Goal: Communication & Community: Answer question/provide support

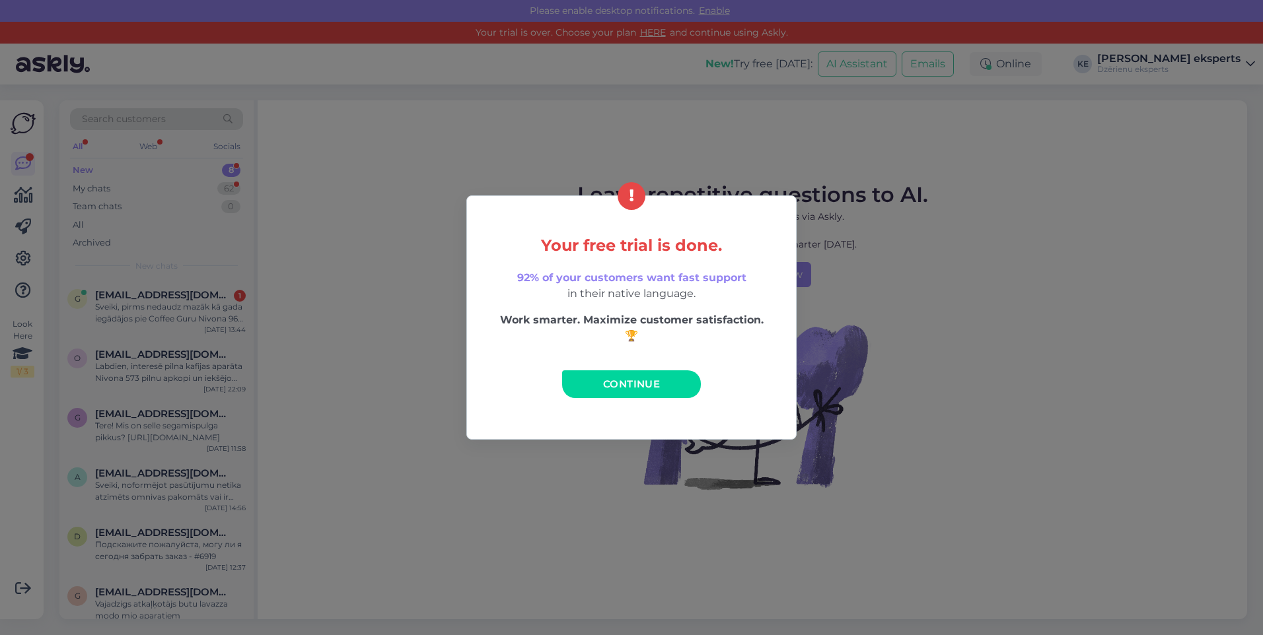
click at [637, 384] on span "Continue" at bounding box center [631, 384] width 57 height 13
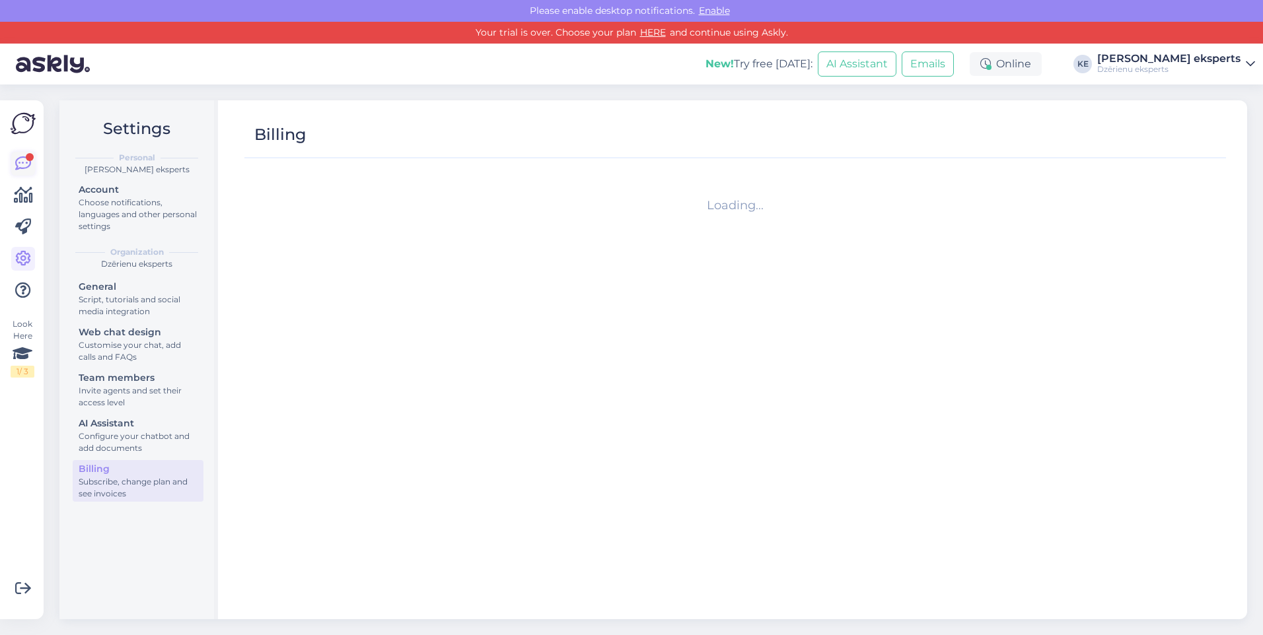
click at [29, 164] on icon at bounding box center [23, 164] width 16 height 16
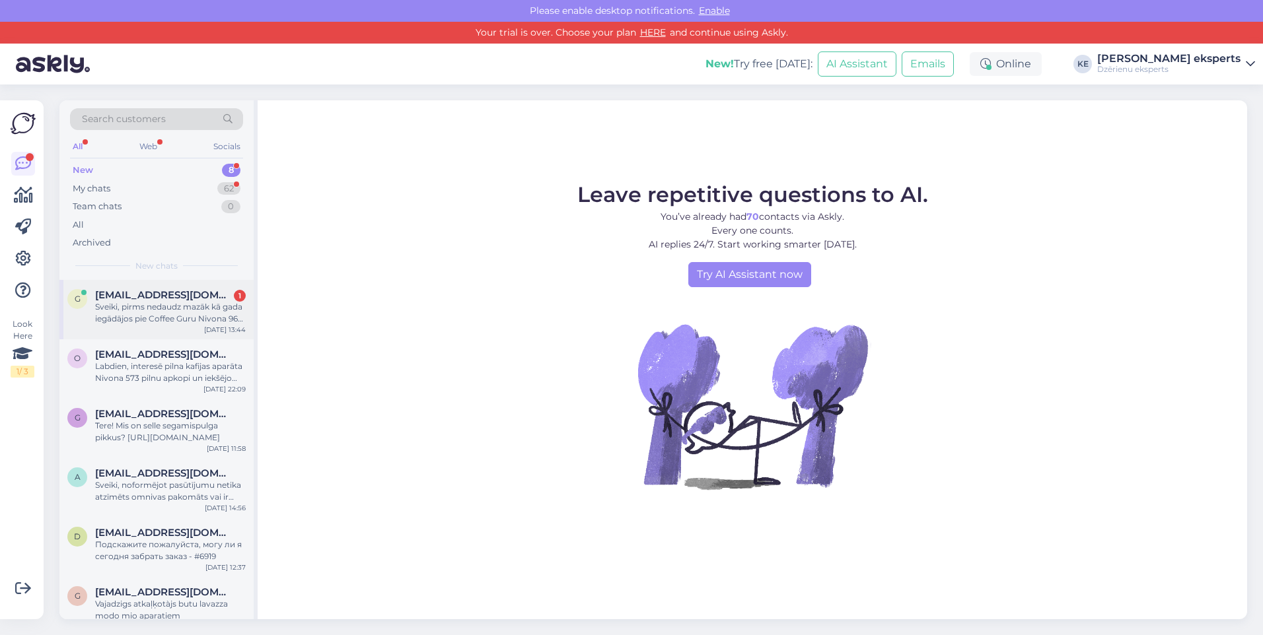
click at [125, 317] on div "Sveiki, pirms nedaudz mazāk kā gada iegādājos pie Coffee Guru Nivona 965 kafija…" at bounding box center [170, 313] width 151 height 24
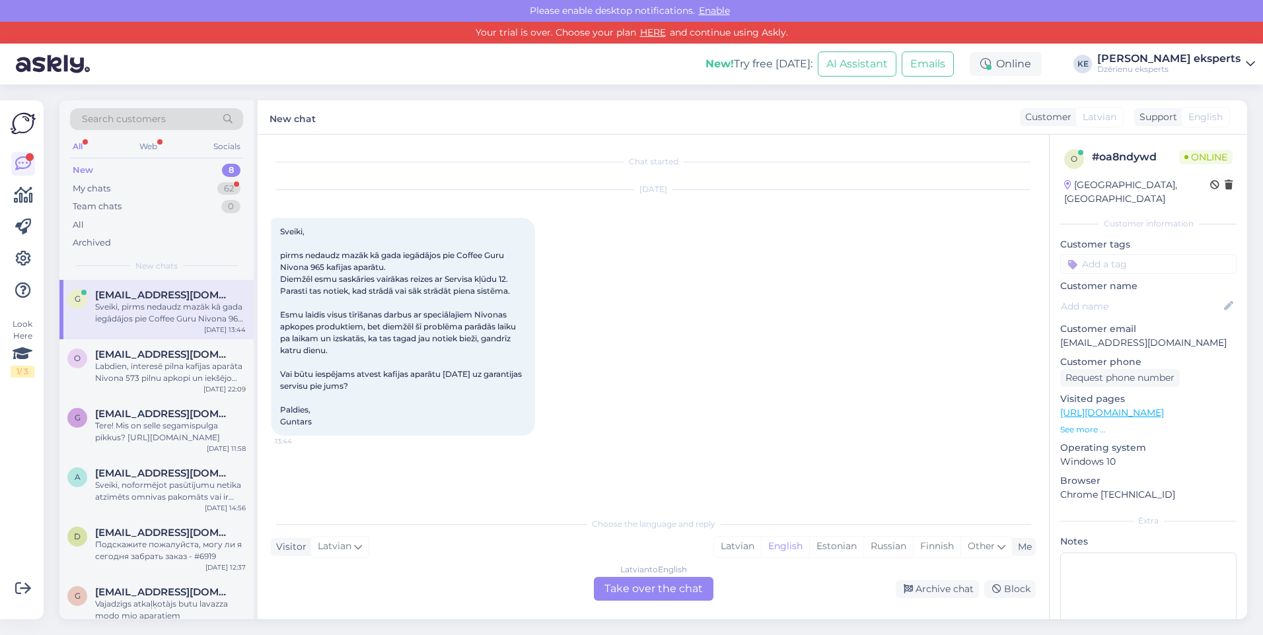
click at [615, 591] on div "Latvian to English Take over the chat" at bounding box center [654, 589] width 120 height 24
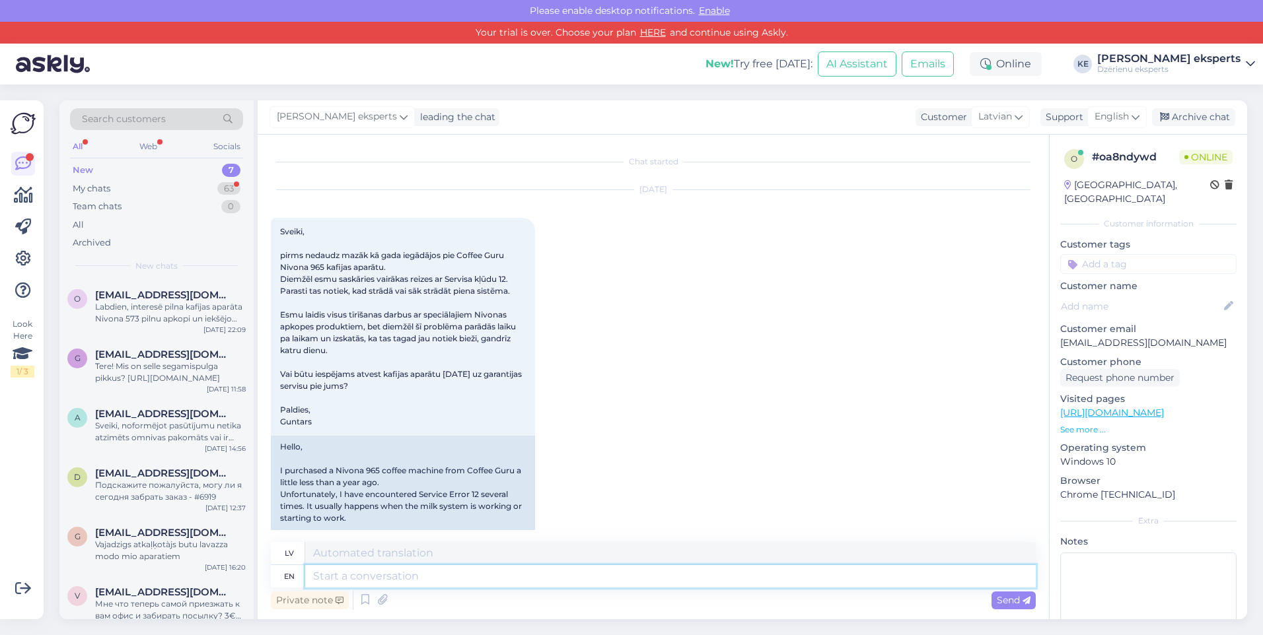
click at [406, 576] on textarea at bounding box center [670, 576] width 731 height 22
type textarea "Labdien."
type textarea "Labdien"
type textarea "Labdien."
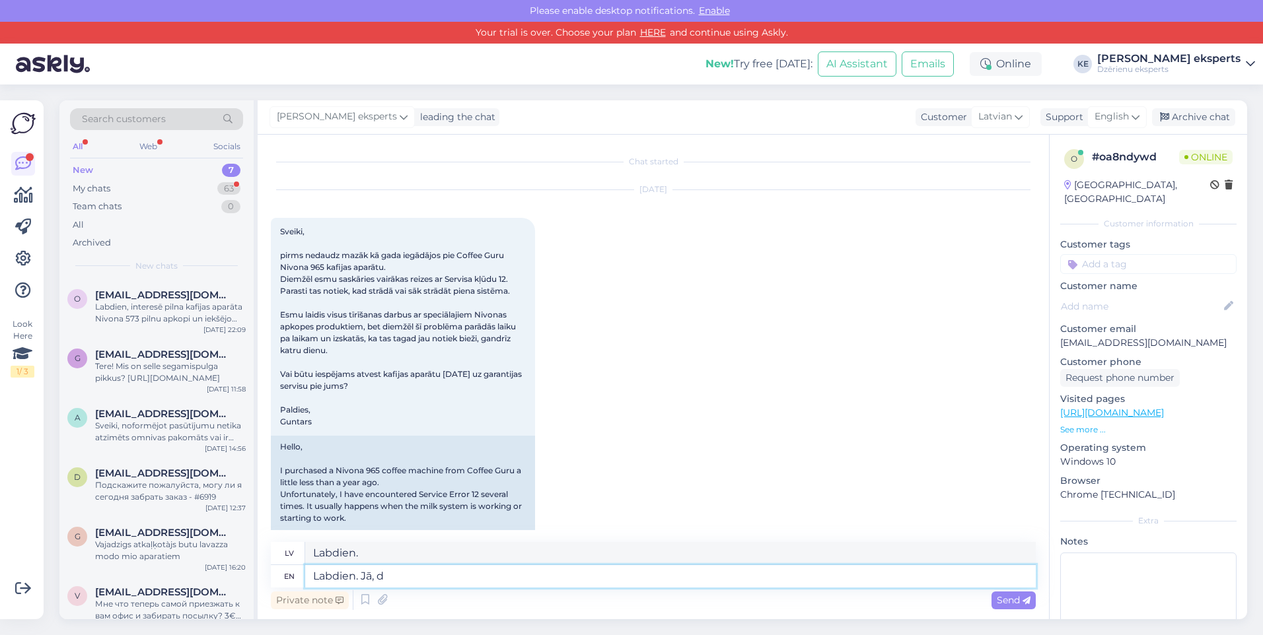
type textarea "Labdien. Jā, dr"
type textarea "Labdien. Jā,"
type textarea "Labdien. Jā, droši ar"
type textarea "Labdien. Jā, droši"
type textarea "Labdien. Jā, droši atvediet i"
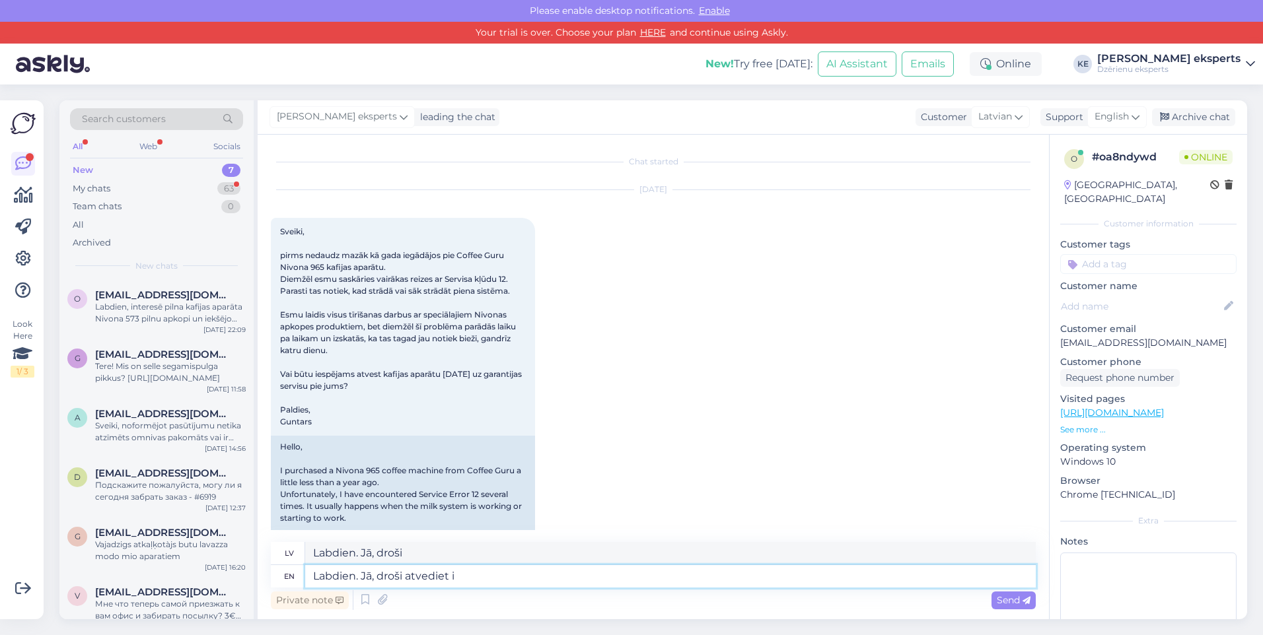
type textarea "Labdien. Jā, droši atvediet"
type textarea "Labdien. Jā, droši atvediet iekārtu p"
type textarea "Labdien. Jā, droši atvediet iekārtu"
type textarea "Labdien. Jā, droši atvediet iekārtu pie"
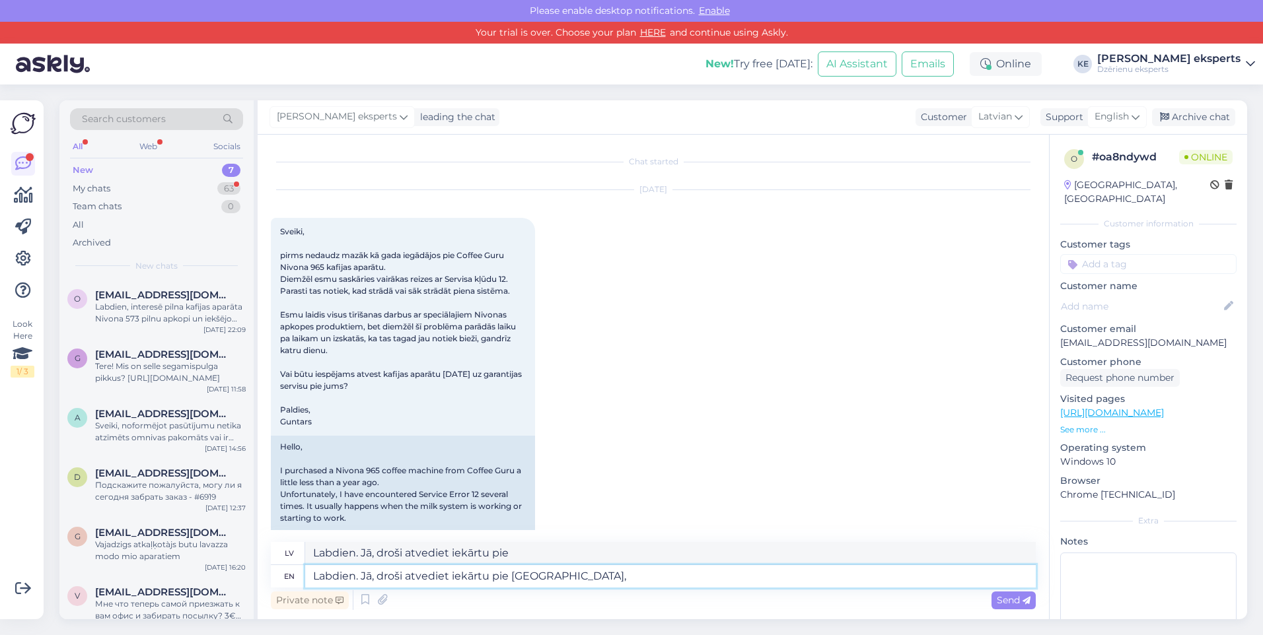
type textarea "Labdien. Jā, droši atvediet iekārtu pie [GEOGRAPHIC_DATA],"
type textarea "Labdien. Jā, droši atvediet iekārtu pie [GEOGRAPHIC_DATA], līdzi"
type textarea "Labdien. Jā, droši atvediet iekārtu pie [GEOGRAPHIC_DATA], līdzi ņemot p"
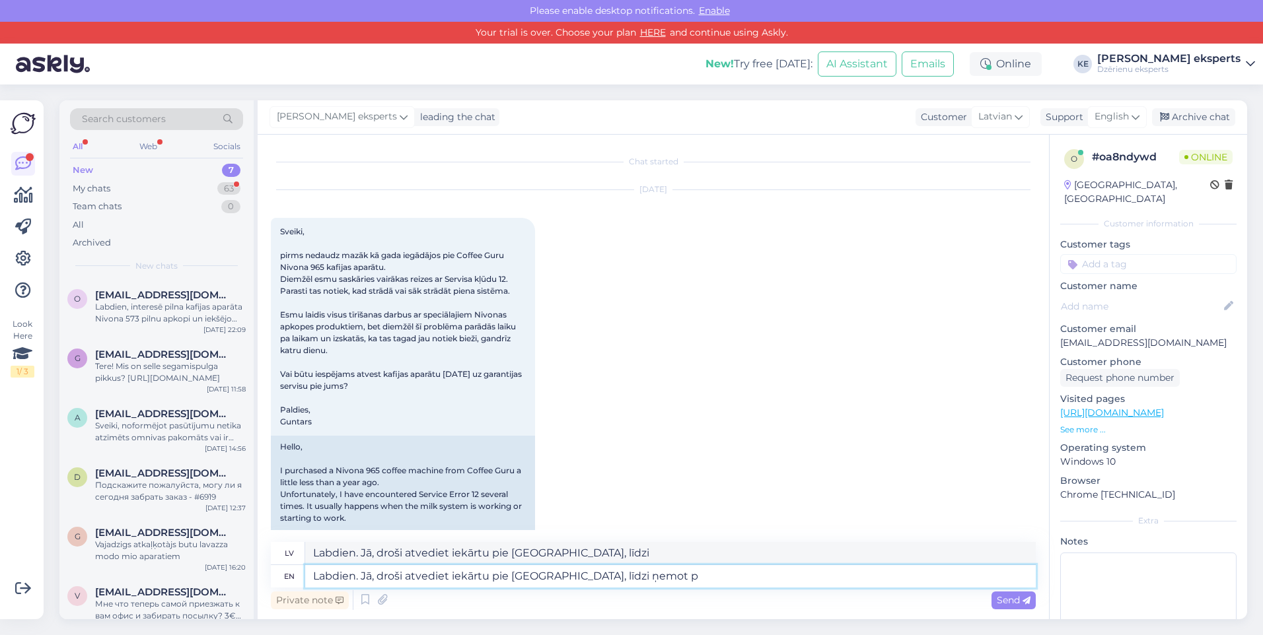
type textarea "Labdien. Jā, droši atvediet pie [GEOGRAPHIC_DATA], līdzi"
type textarea "Labdien. Jā, droši atvediet iekārtu pie [GEOGRAPHIC_DATA], līdzi ņemot pirkuma d"
type textarea "Labdien. Jā, droši atvediet pie [GEOGRAPHIC_DATA], līdzi pirkuma"
type textarea "Labdien. Jā, droši atvediet iekārtu pie [GEOGRAPHIC_DATA], līdzi ņemot pirkuma …"
type textarea "Labdien. Jā, droši atvediet pie [GEOGRAPHIC_DATA], līdzi pirkuma dokumentu"
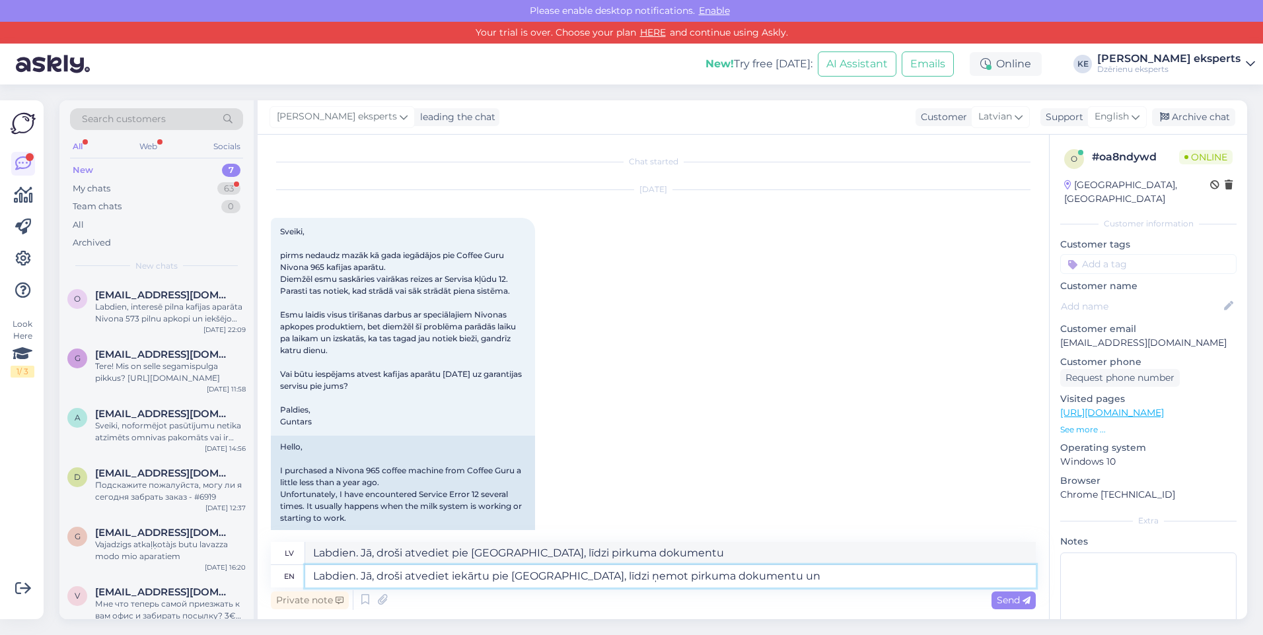
type textarea "Labdien. Jā, droši atvediet iekārtu pie [GEOGRAPHIC_DATA], līdzi ņemot pirkuma …"
type textarea "Labdien. Jā, droši atvediet pie [GEOGRAPHIC_DATA], līdzi pirkuma dokumentu un"
type textarea "Labdien. Jā, droši atvediet iekārtu pie [GEOGRAPHIC_DATA], līdzi ņemot pirkuma …"
type textarea "Labdien. Jā, droši atvediet pie [GEOGRAPHIC_DATA], līdzi pirkuma dokumentu un to"
type textarea "Labdien. Jā, droši atvediet iekārtu pie [GEOGRAPHIC_DATA], līdzi ņemot pirkuma …"
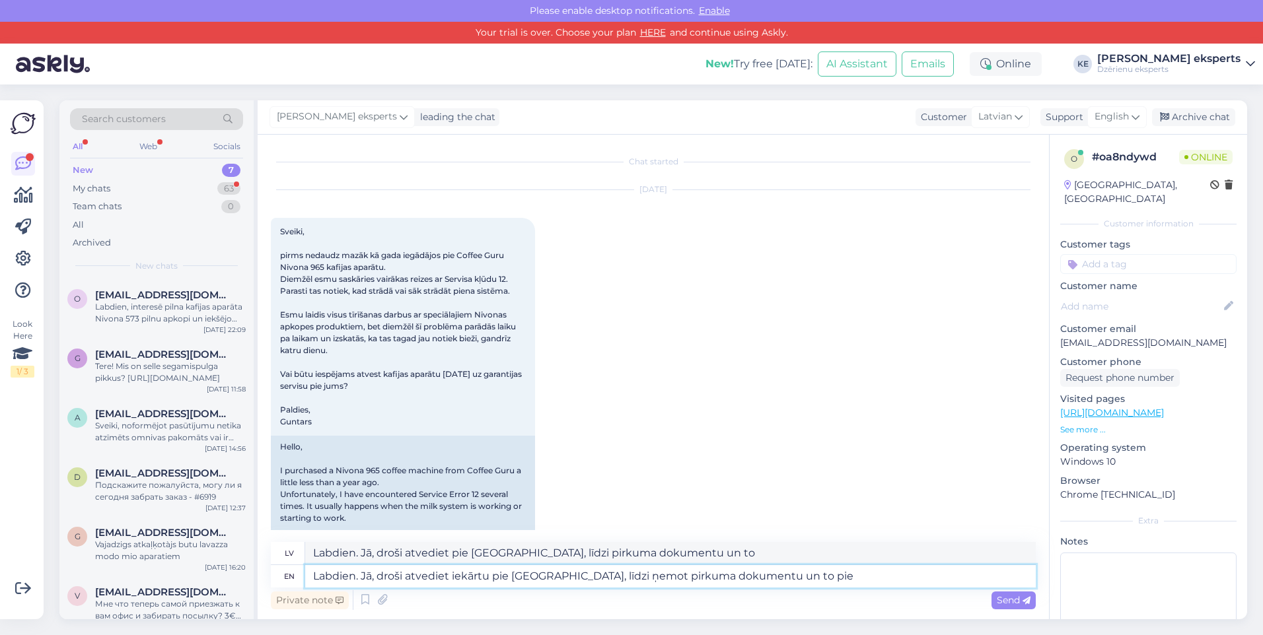
type textarea "Labdien. Jā, droši atvediet pie mums, līdzi pirkuma dokumentu un to pie"
type textarea "Labdien. Jā, droši atvediet iekārtu pie [GEOGRAPHIC_DATA], līdzi ņemot pirkuma …"
type textarea "Labdien. Jā, droši atvediet pie [GEOGRAPHIC_DATA], līdzi pirkuma dokumentu un t…"
type textarea "Labdien. Jā, droši atvediet iekārtu pie [GEOGRAPHIC_DATA], līdzi ņemot pirkuma …"
type textarea "Labdien. Jā, droši atvediet pie [GEOGRAPHIC_DATA], līdzi pirkuma dokumentu un t…"
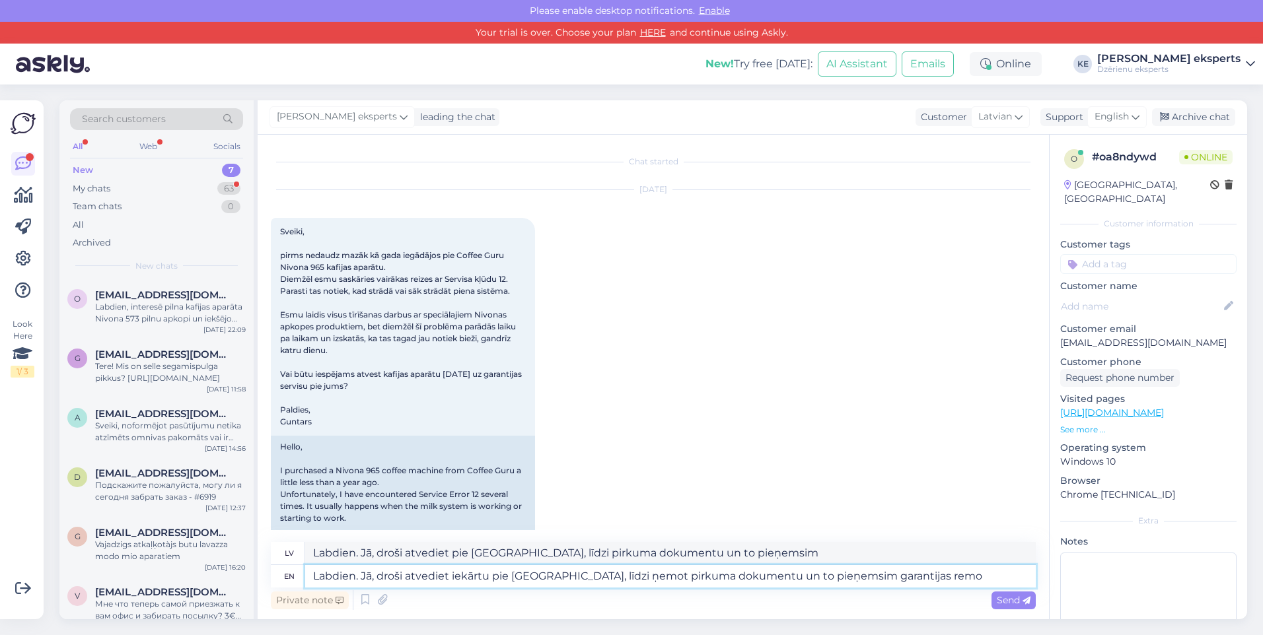
type textarea "Labdien. Jā, droši atvediet iekārtu pie [GEOGRAPHIC_DATA], līdzi ņemot pirkuma …"
type textarea "Labdien. Jā, droši atvediet pie [GEOGRAPHIC_DATA], līdzi pirkuma dokumentu un t…"
type textarea "Labdien. Jā, droši atvediet iekārtu pie [GEOGRAPHIC_DATA], līdzi ņemot pirkuma …"
type textarea "Labdien. Jā, droši atvediet pie mums, līdzi pirkuma dokumentu un to pieņemsim g…"
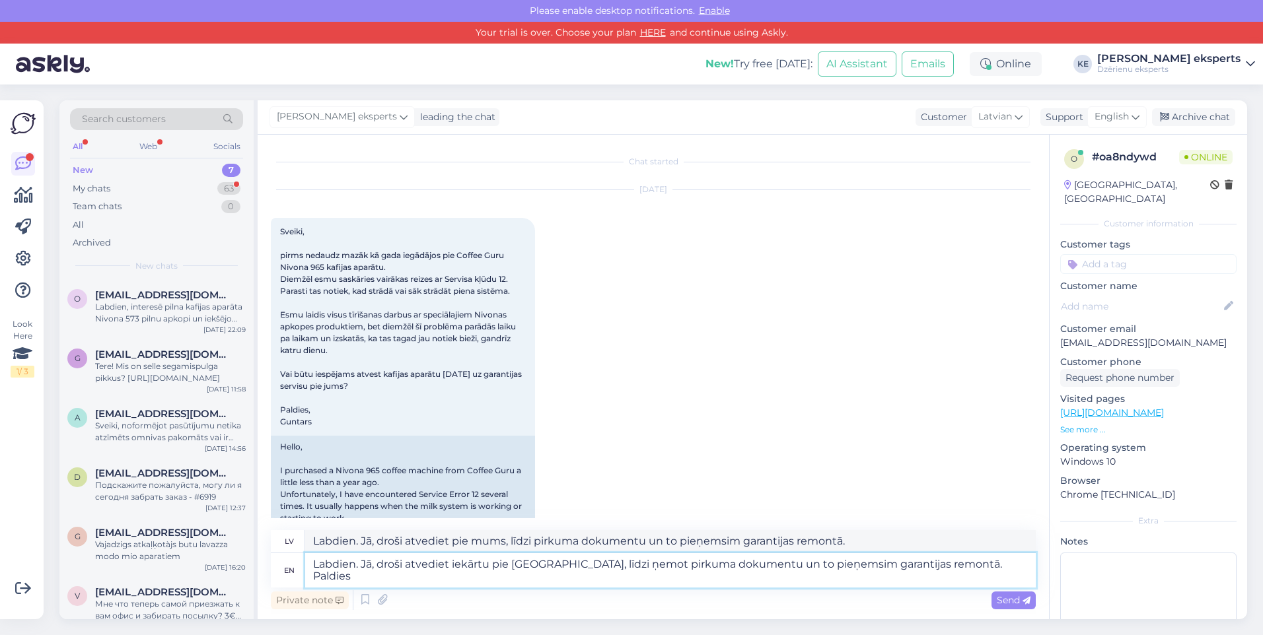
type textarea "Labdien. Jā, droši atvediet iekārtu pie [GEOGRAPHIC_DATA], līdzi ņemot pirkuma …"
type textarea "Labdien. Jā, droši atvediet pie mums, līdzi pirkuma dokumentu un to pieņemsim g…"
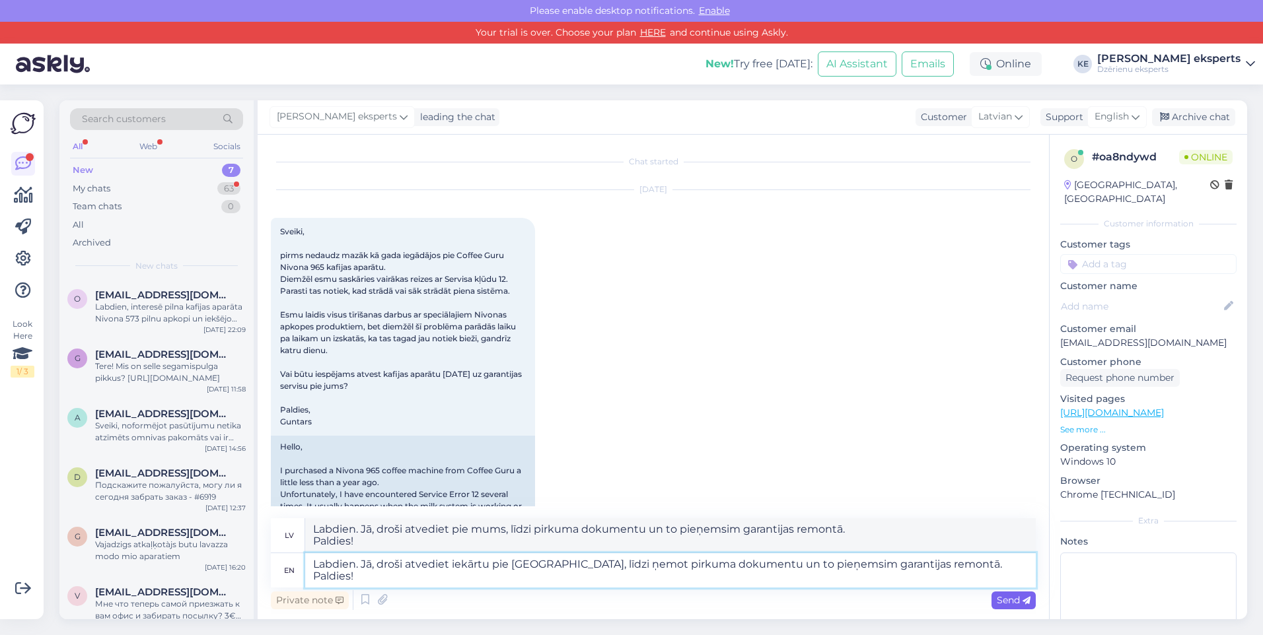
type textarea "Labdien. Jā, droši atvediet iekārtu pie [GEOGRAPHIC_DATA], līdzi ņemot pirkuma …"
click at [1003, 600] on span "Send" at bounding box center [1014, 600] width 34 height 12
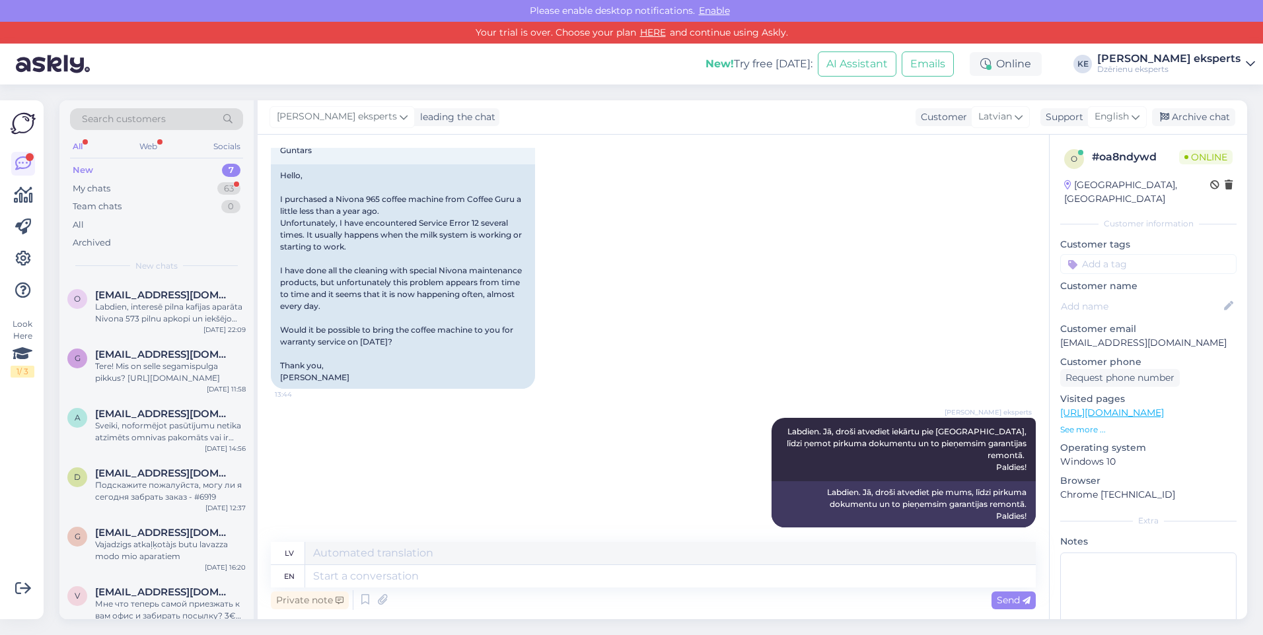
scroll to position [351, 0]
